Goal: Information Seeking & Learning: Check status

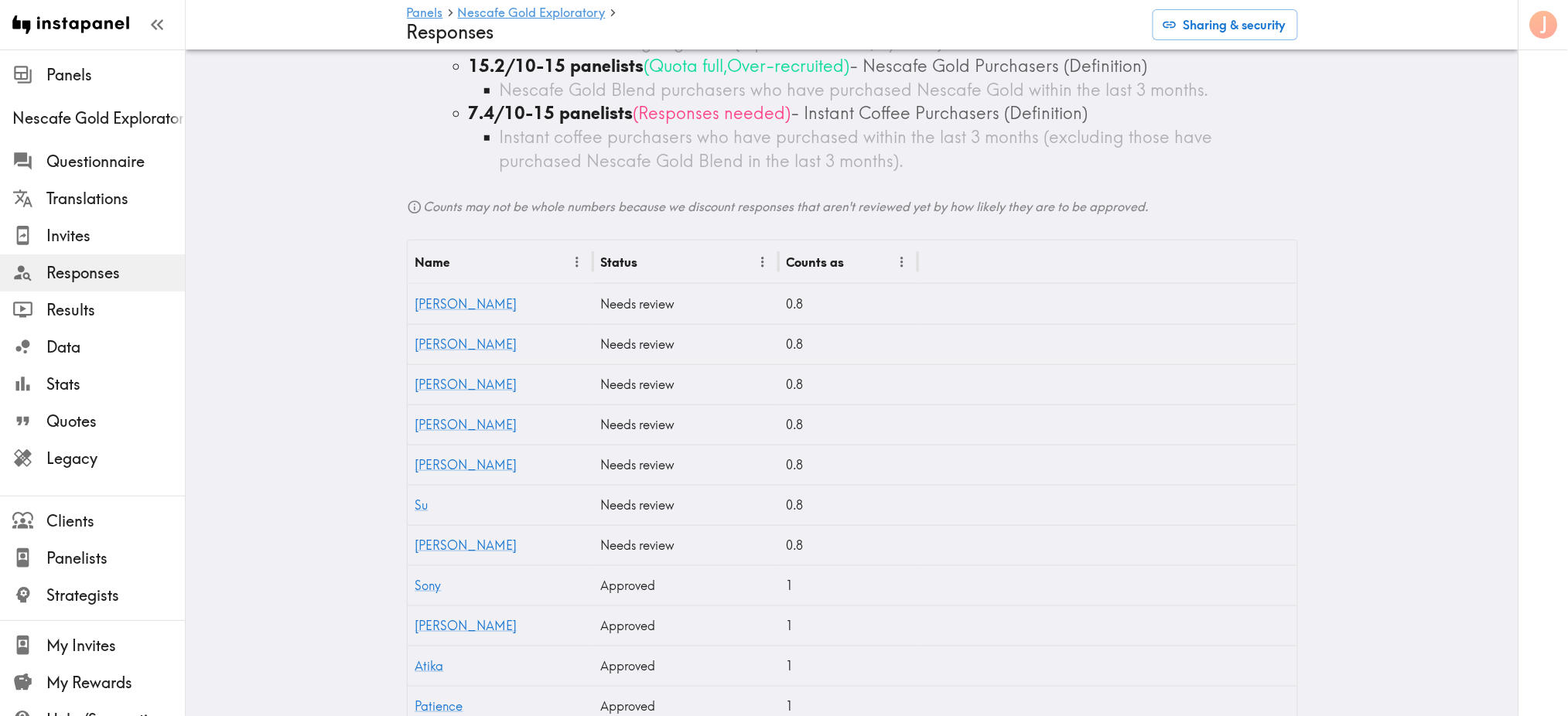
scroll to position [309, 0]
click at [421, 304] on link "Chanell" at bounding box center [466, 301] width 102 height 16
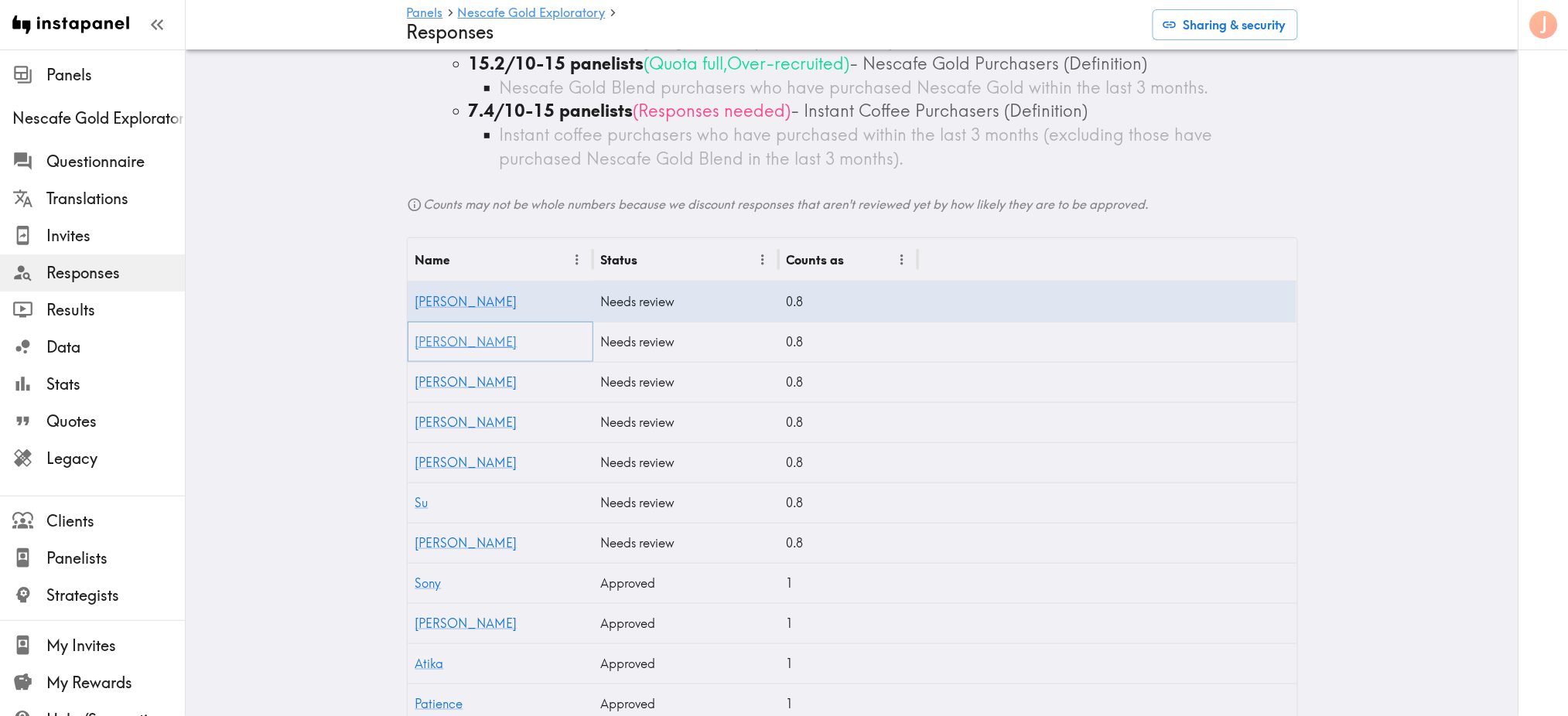
click at [428, 344] on link "Ann-marie" at bounding box center [466, 341] width 102 height 16
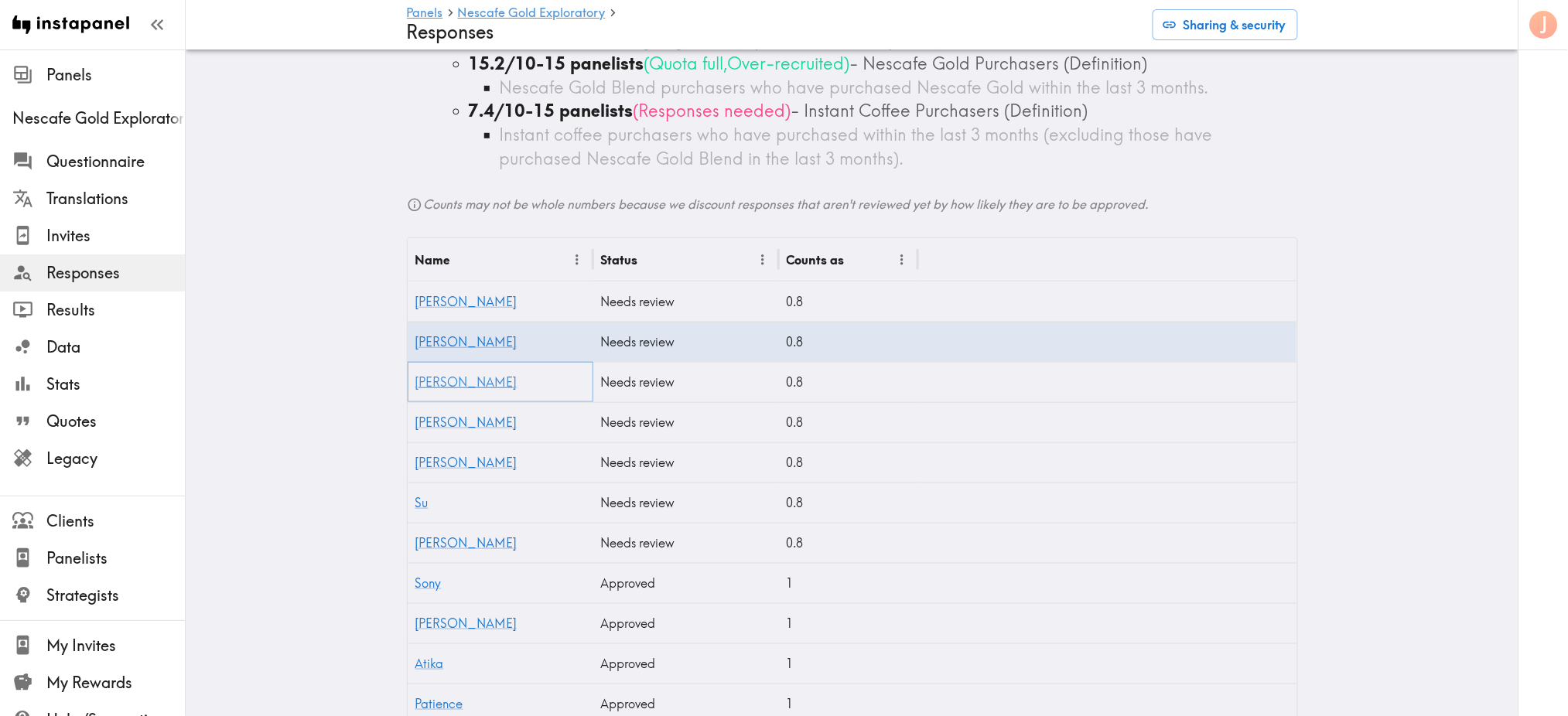
click at [415, 384] on link "Adeela" at bounding box center [466, 382] width 102 height 16
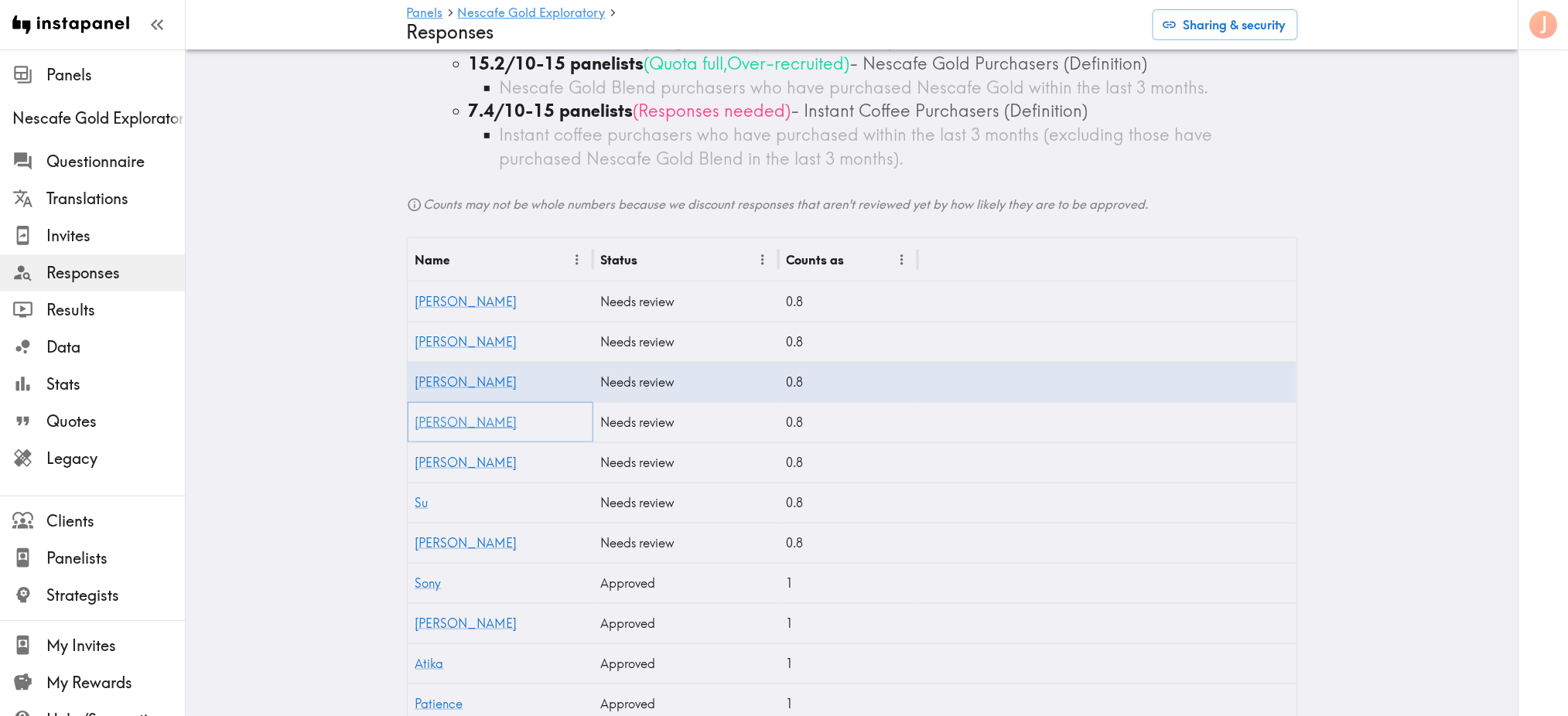
click at [447, 420] on link "Barbara" at bounding box center [466, 422] width 102 height 16
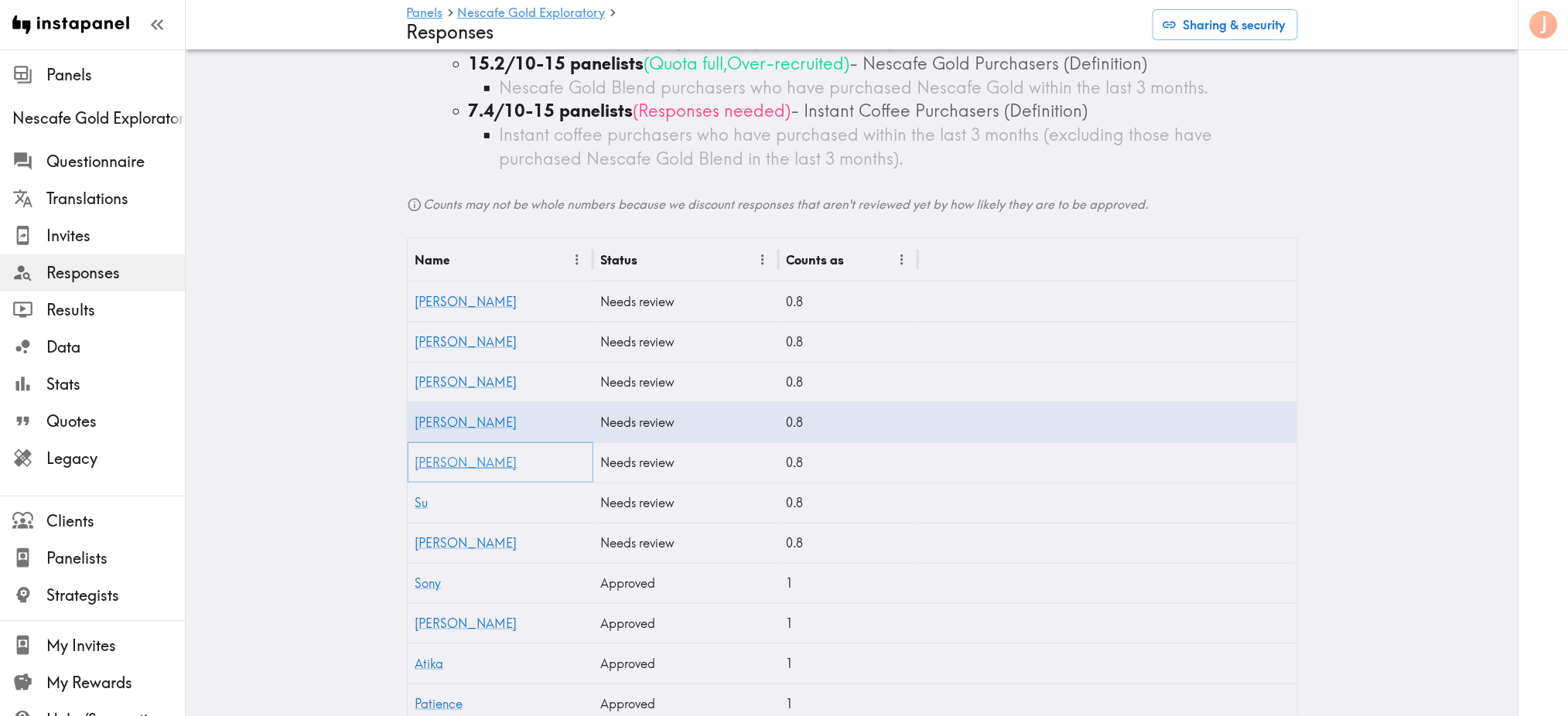
click at [424, 462] on link "Nils" at bounding box center [466, 462] width 102 height 16
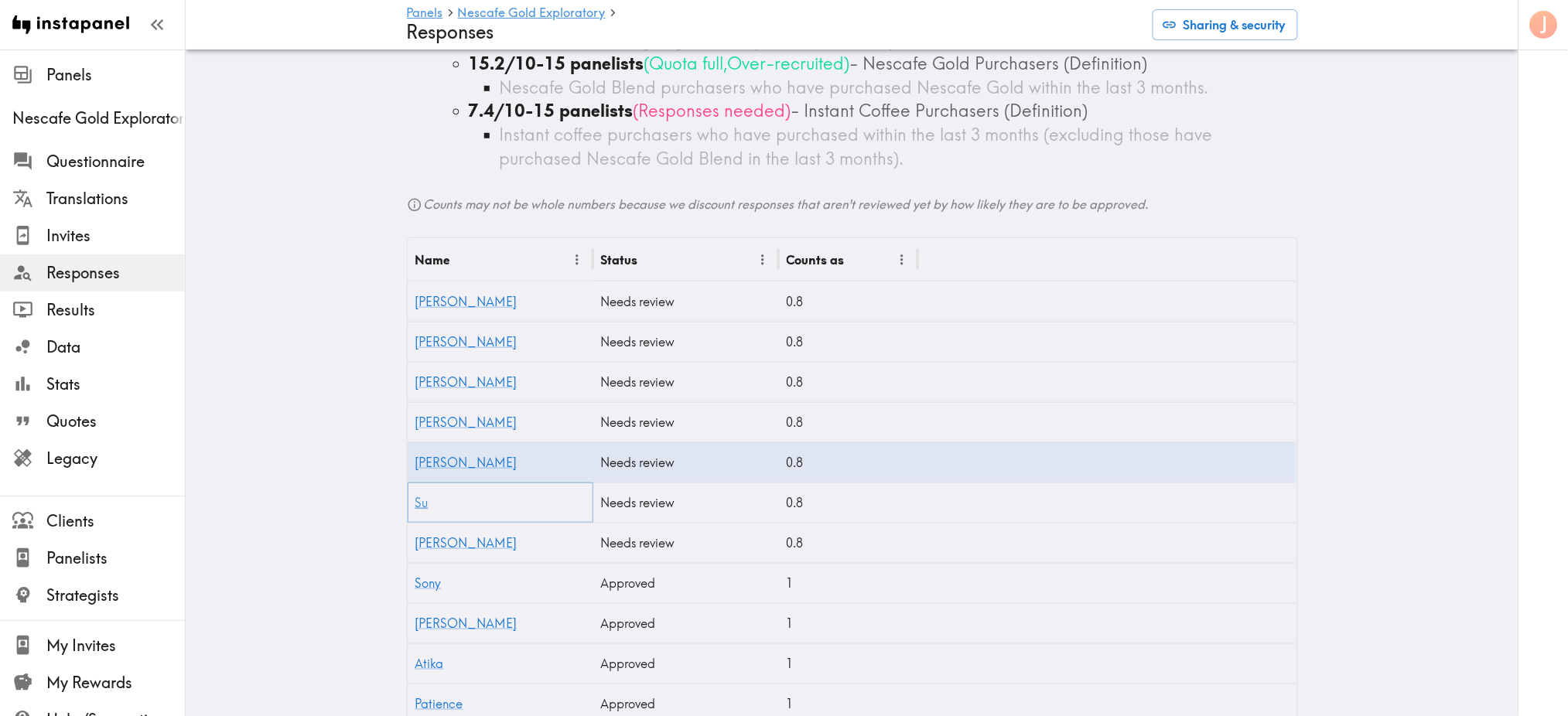
click at [415, 504] on link "Su" at bounding box center [422, 502] width 13 height 16
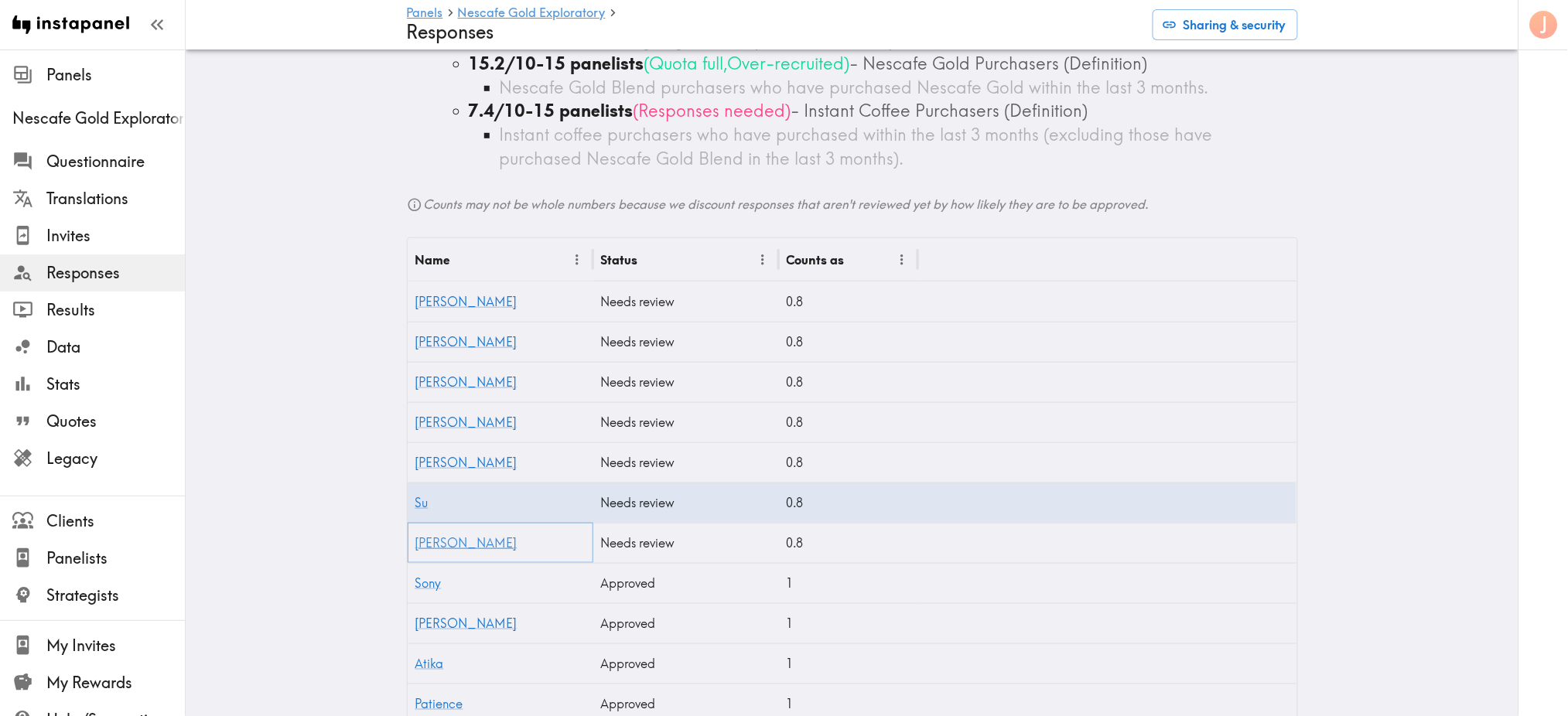
click at [424, 542] on link "[PERSON_NAME]" at bounding box center [466, 543] width 102 height 16
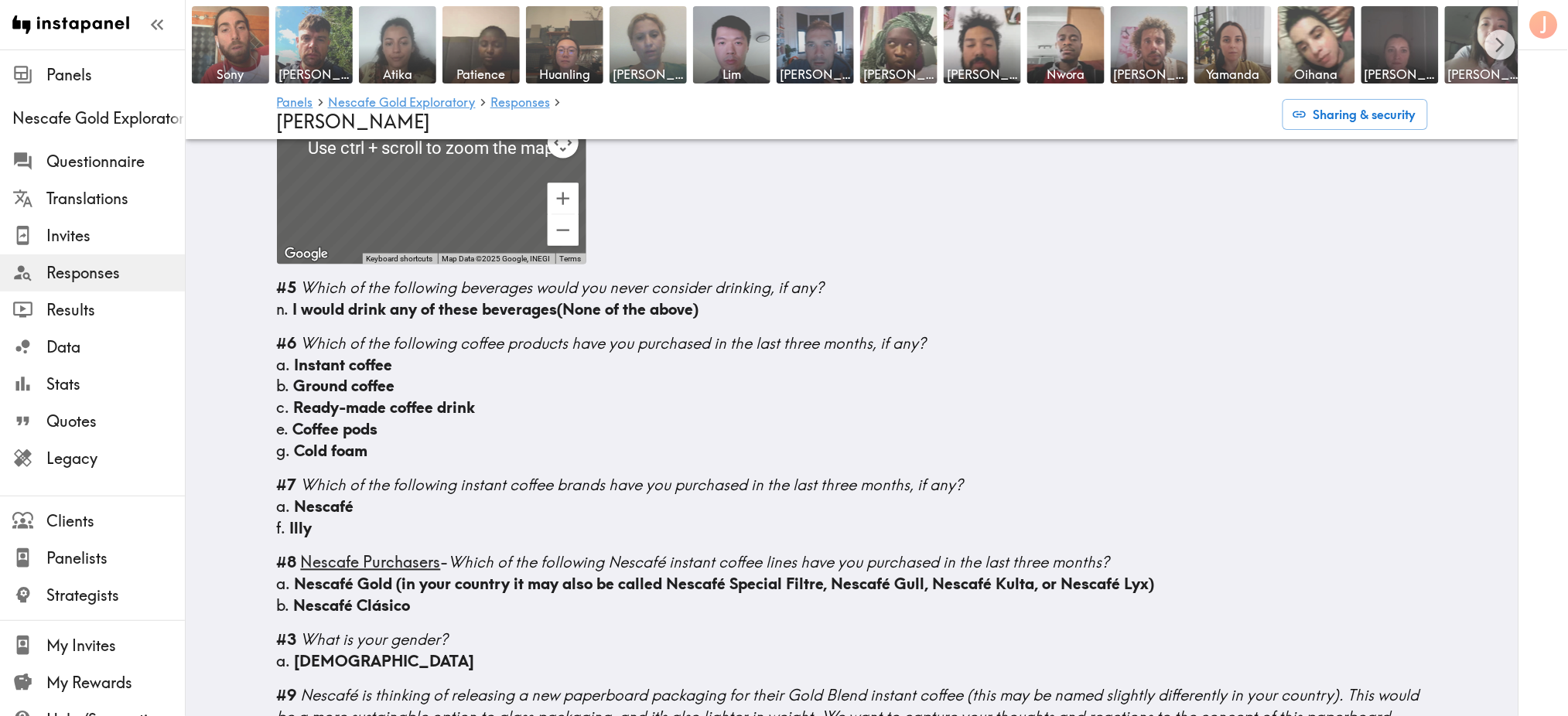
scroll to position [683, 0]
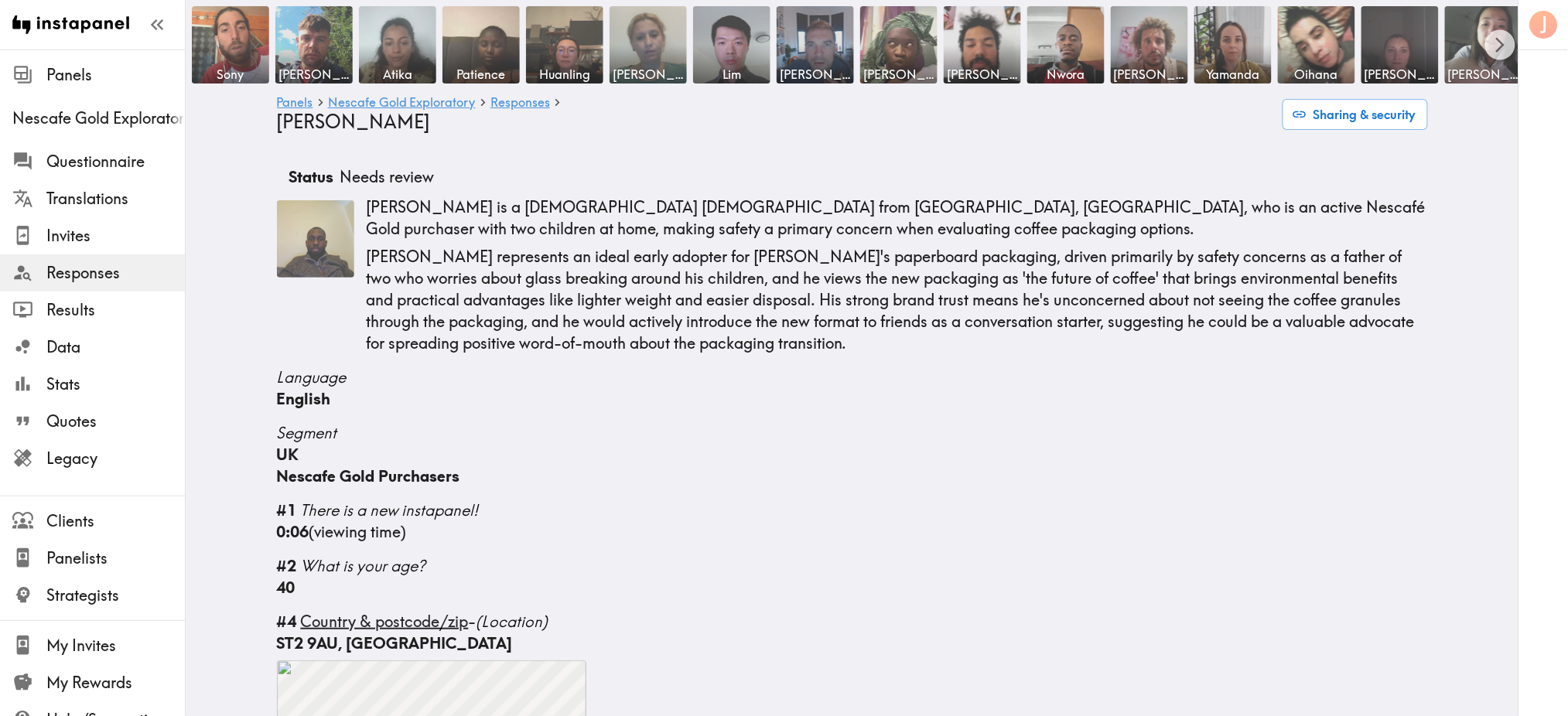
scroll to position [17, 0]
